Goal: Information Seeking & Learning: Compare options

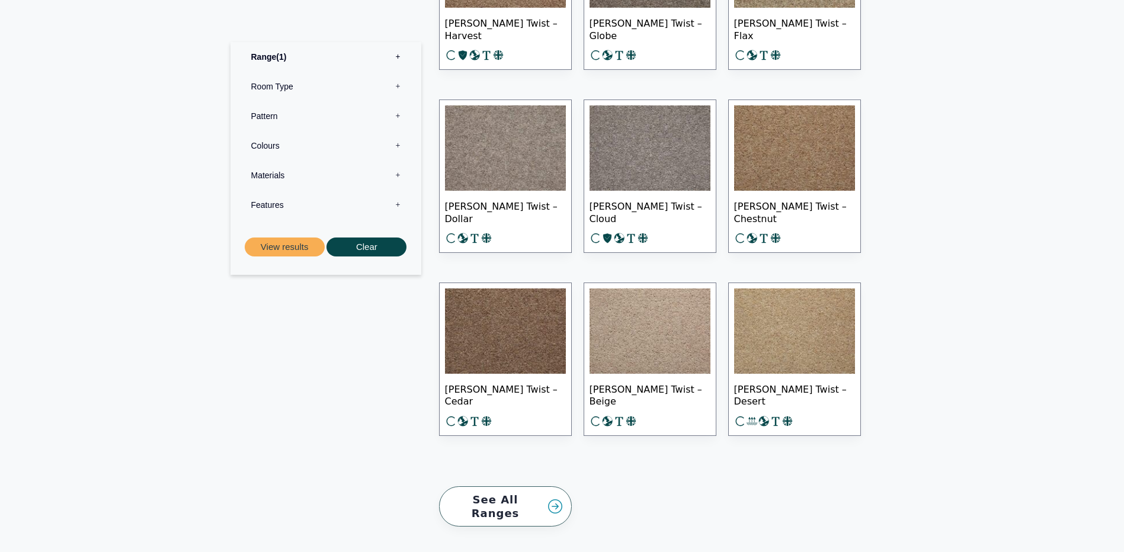
scroll to position [1541, 0]
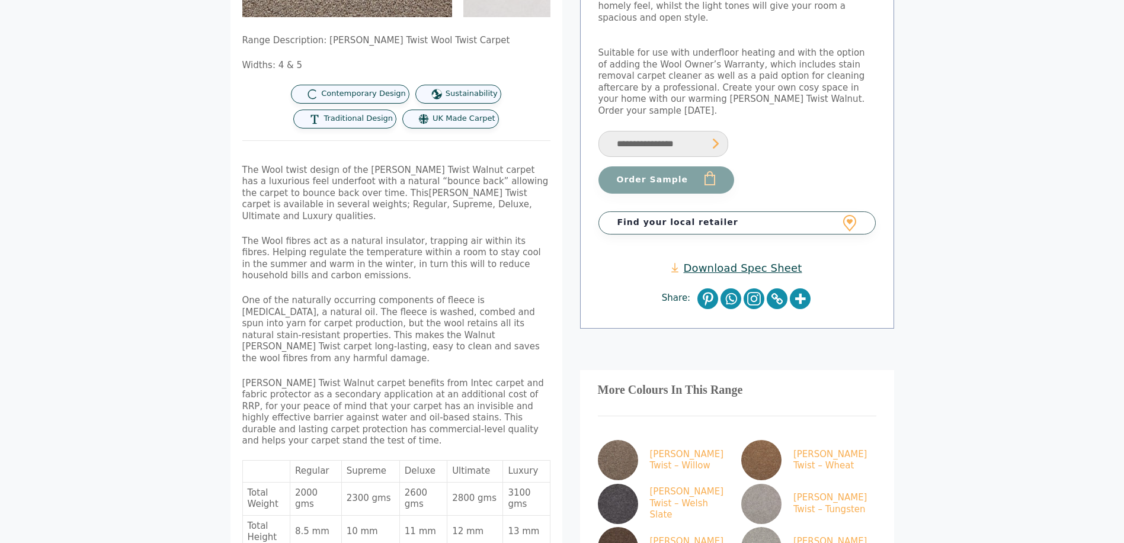
scroll to position [356, 0]
